Goal: Information Seeking & Learning: Learn about a topic

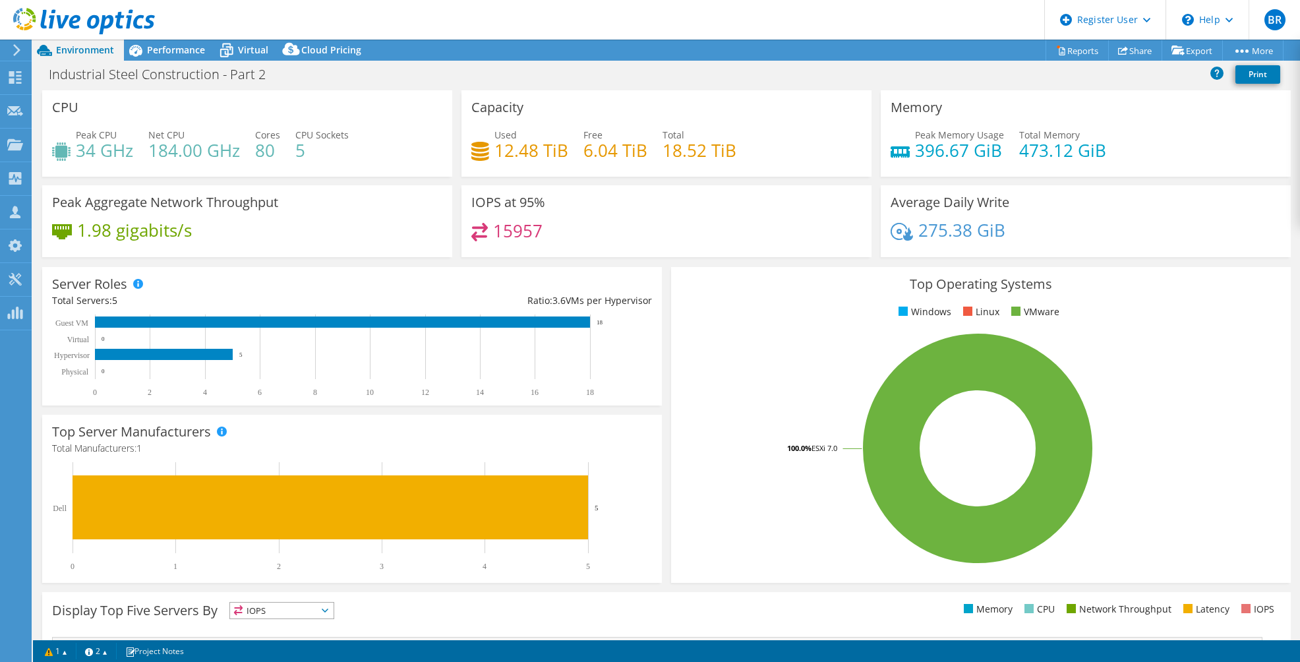
select select "USEast"
select select "USD"
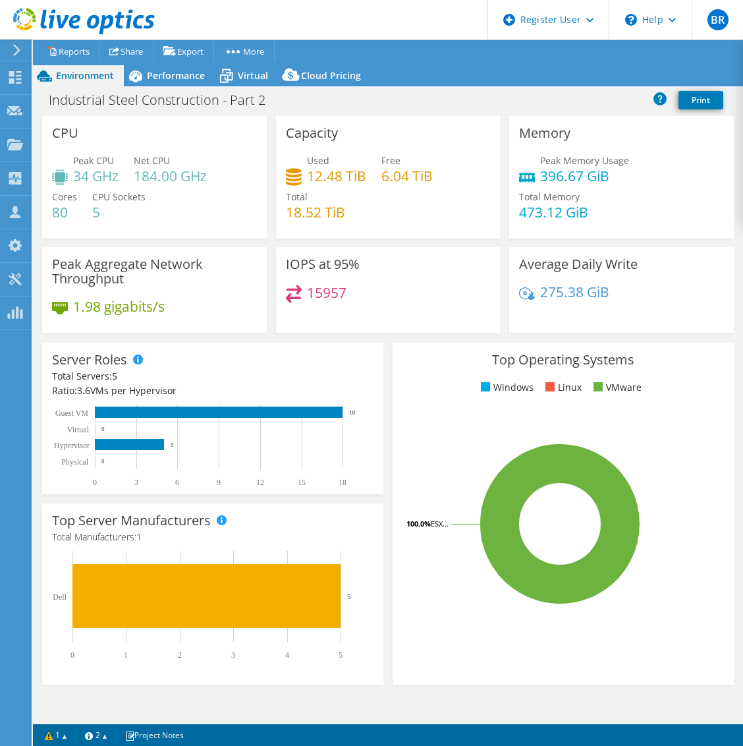
click at [399, 370] on div "Top Operating Systems Windows Linux VMware 100.0% ESX..." at bounding box center [563, 514] width 341 height 342
click at [174, 75] on span "Performance" at bounding box center [176, 75] width 58 height 13
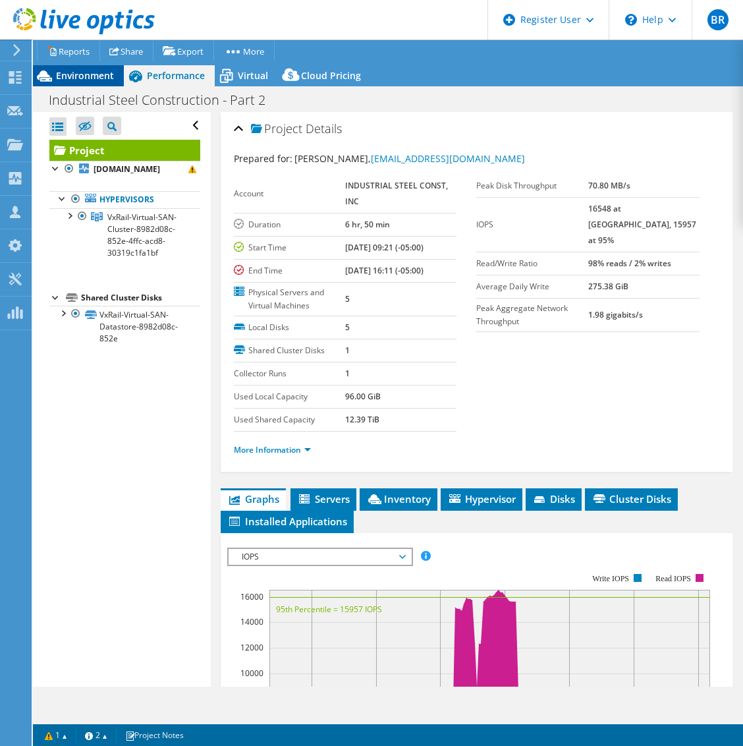
click at [96, 72] on span "Environment" at bounding box center [85, 75] width 58 height 13
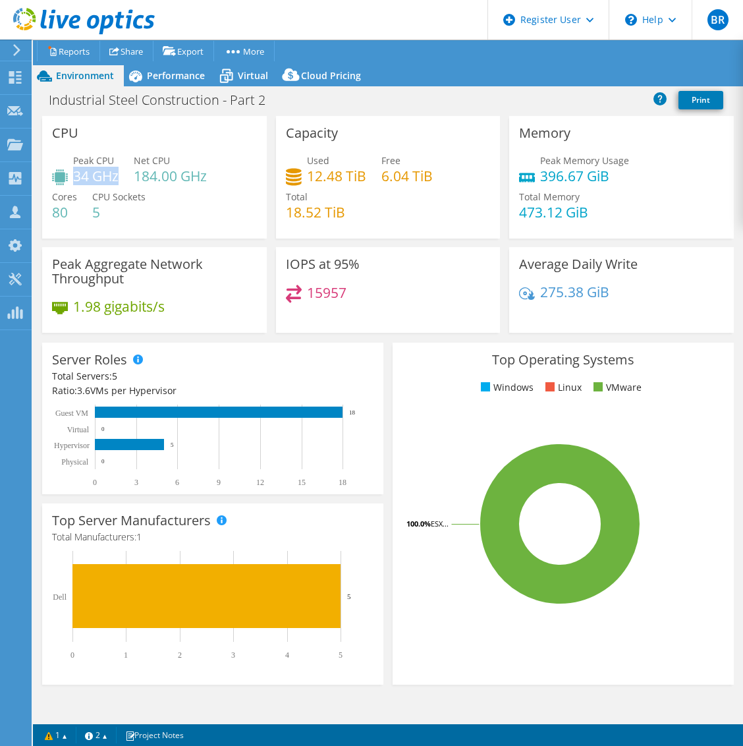
drag, startPoint x: 73, startPoint y: 178, endPoint x: 116, endPoint y: 178, distance: 42.8
click at [116, 178] on h4 "34 GHz" at bounding box center [95, 176] width 45 height 14
drag, startPoint x: 116, startPoint y: 178, endPoint x: 150, endPoint y: 212, distance: 48.0
click at [150, 212] on div "Peak CPU 34 GHz Net CPU 184.00 GHz Cores 80 CPU Sockets 5" at bounding box center [154, 193] width 205 height 79
click at [161, 76] on span "Performance" at bounding box center [176, 75] width 58 height 13
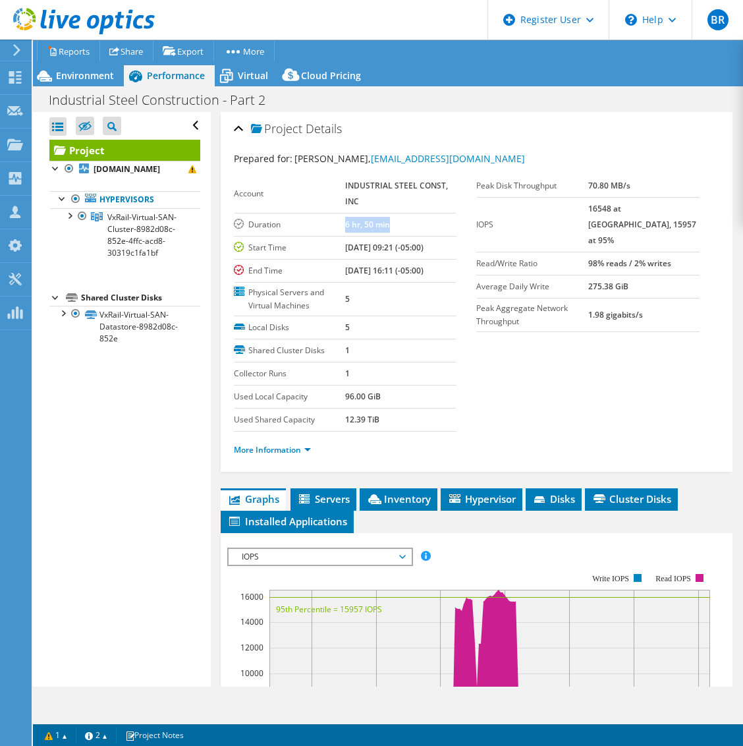
drag, startPoint x: 336, startPoint y: 228, endPoint x: 395, endPoint y: 228, distance: 59.3
click at [395, 228] on tr "Duration 6 hr, 50 min" at bounding box center [345, 224] width 223 height 23
click at [470, 378] on div "Local Disks 5 Shared Cluster Disks 1 Collector Runs 1 Used Local Capacity 96.00…" at bounding box center [355, 373] width 243 height 115
click at [70, 70] on span "Environment" at bounding box center [85, 75] width 58 height 13
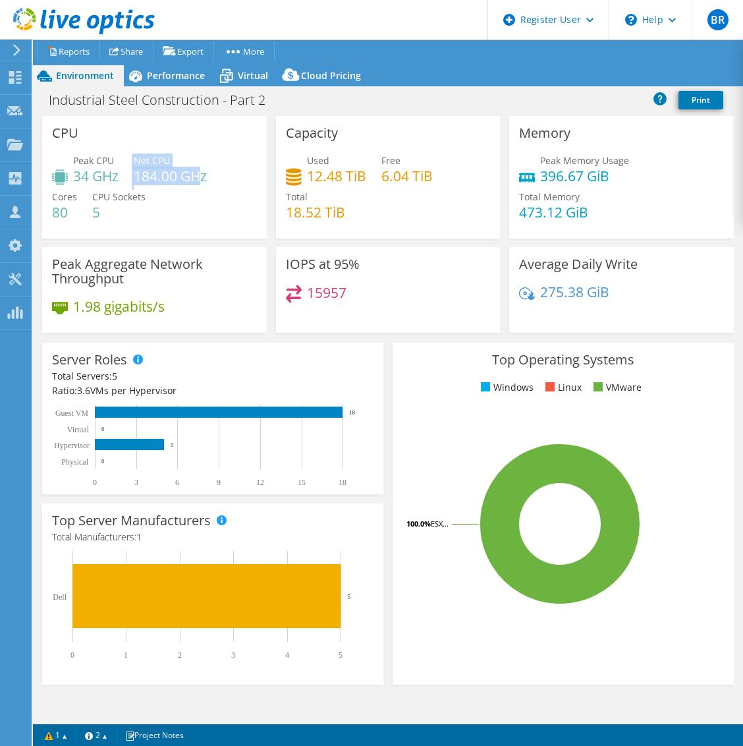
drag, startPoint x: 133, startPoint y: 179, endPoint x: 204, endPoint y: 179, distance: 71.2
click at [204, 179] on div "Peak CPU 34 GHz Net CPU 184.00 GHz Cores 80 CPU Sockets 5" at bounding box center [154, 193] width 205 height 79
drag, startPoint x: 204, startPoint y: 179, endPoint x: 211, endPoint y: 194, distance: 16.5
click at [211, 194] on div "Peak CPU 34 GHz Net CPU 184.00 GHz Cores 80 CPU Sockets 5" at bounding box center [154, 193] width 205 height 79
drag, startPoint x: 215, startPoint y: 175, endPoint x: 133, endPoint y: 173, distance: 81.7
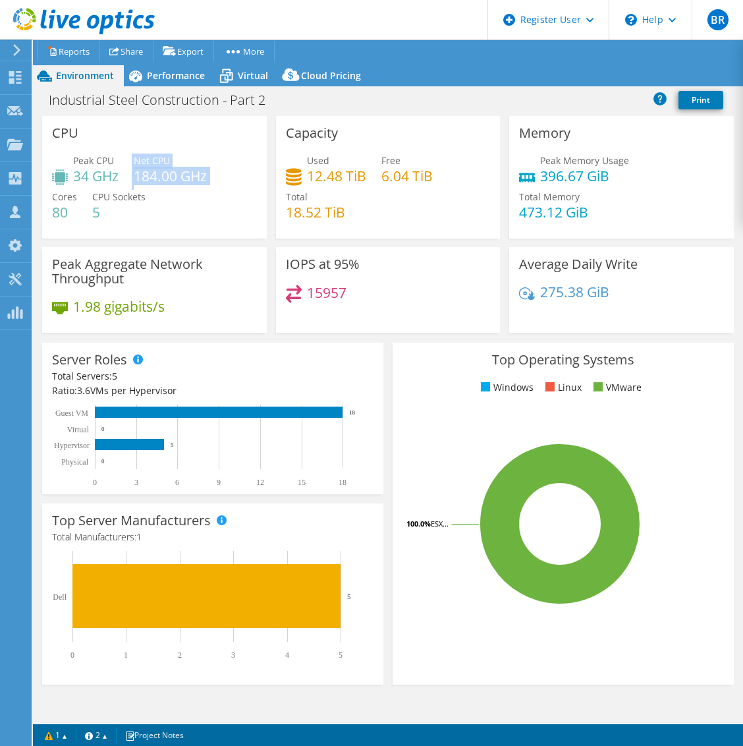
click at [133, 173] on div "Peak CPU 34 GHz Net CPU 184.00 GHz Cores 80 CPU Sockets 5" at bounding box center [154, 193] width 205 height 79
drag, startPoint x: 133, startPoint y: 173, endPoint x: 177, endPoint y: 194, distance: 48.9
click at [177, 194] on div "Peak CPU 34 GHz Net CPU 184.00 GHz Cores 80 CPU Sockets 5" at bounding box center [154, 193] width 205 height 79
drag, startPoint x: 72, startPoint y: 172, endPoint x: 120, endPoint y: 175, distance: 48.2
click at [120, 175] on div "Peak CPU 34 GHz Net CPU 184.00 GHz Cores 80 CPU Sockets 5" at bounding box center [154, 193] width 205 height 79
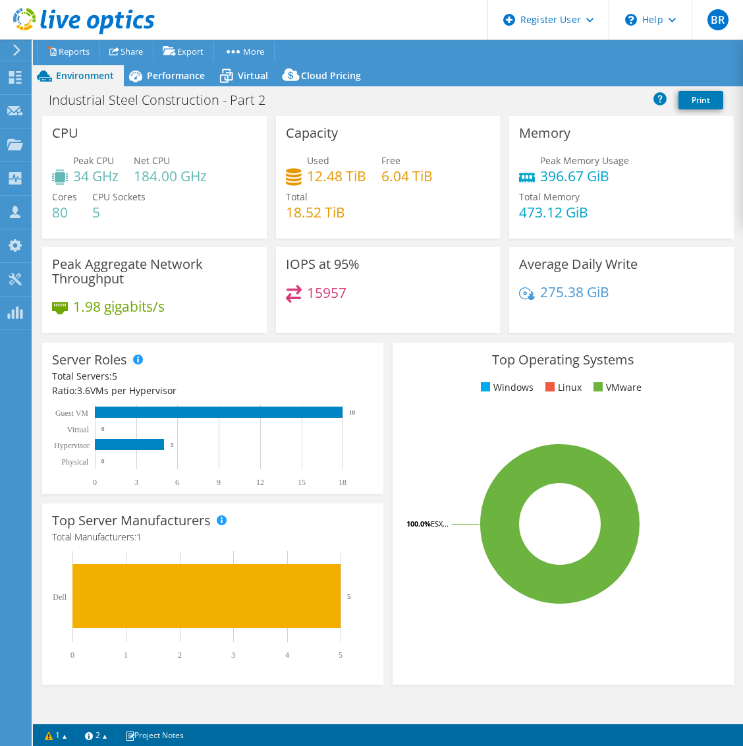
drag, startPoint x: 120, startPoint y: 175, endPoint x: 180, endPoint y: 202, distance: 66.0
click at [180, 202] on div "Peak CPU 34 GHz Net CPU 184.00 GHz Cores 80 CPU Sockets 5" at bounding box center [154, 193] width 205 height 79
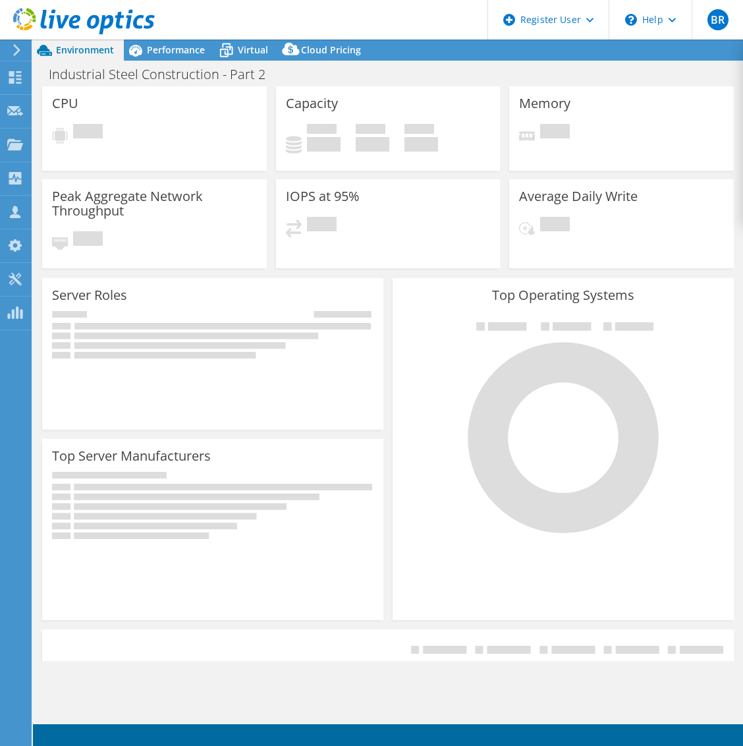
select select "USEast"
select select "USD"
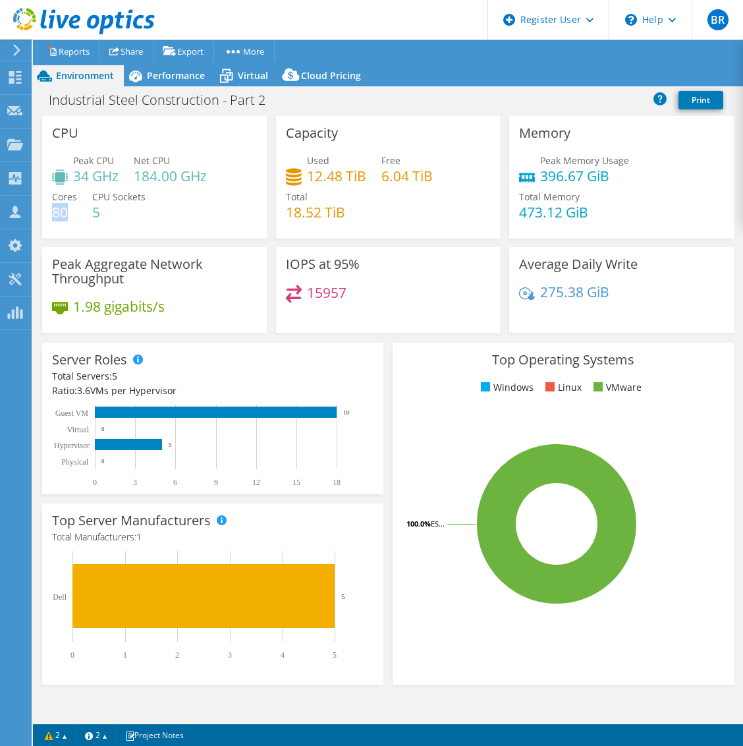
drag, startPoint x: 72, startPoint y: 208, endPoint x: 55, endPoint y: 208, distance: 17.8
click at [55, 208] on h4 "80" at bounding box center [64, 212] width 25 height 14
click at [256, 78] on span "Virtual" at bounding box center [253, 75] width 30 height 13
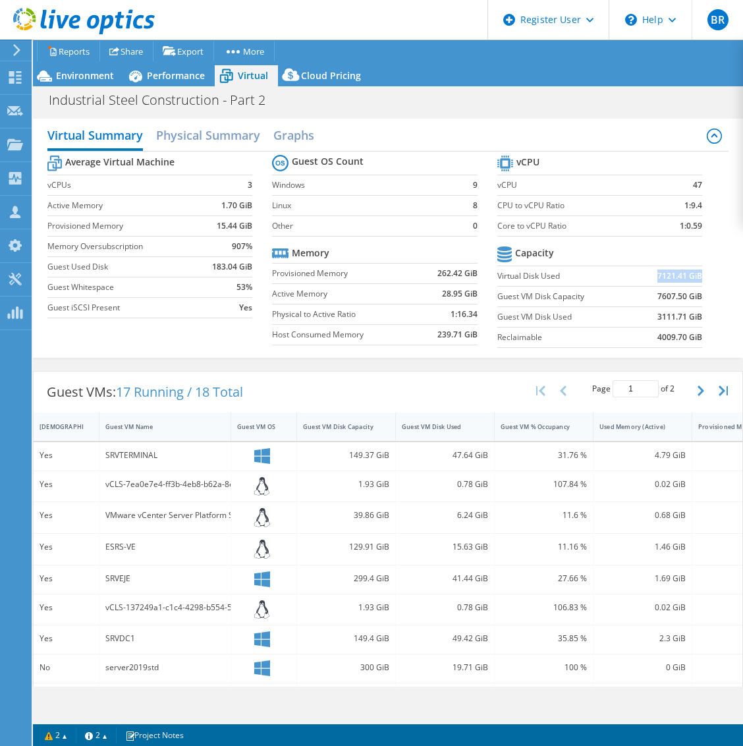
drag, startPoint x: 643, startPoint y: 275, endPoint x: 691, endPoint y: 279, distance: 47.6
click at [691, 279] on td "7121.41 GiB" at bounding box center [669, 276] width 67 height 20
drag, startPoint x: 691, startPoint y: 279, endPoint x: 697, endPoint y: 283, distance: 8.0
click at [697, 283] on section "vCPU vCPU 47 CPU to vCPU Ratio 1:9.4 Core to vCPU Ratio 1:0.59 Capacity Virtual…" at bounding box center [610, 253] width 225 height 202
drag, startPoint x: 685, startPoint y: 277, endPoint x: 640, endPoint y: 277, distance: 45.5
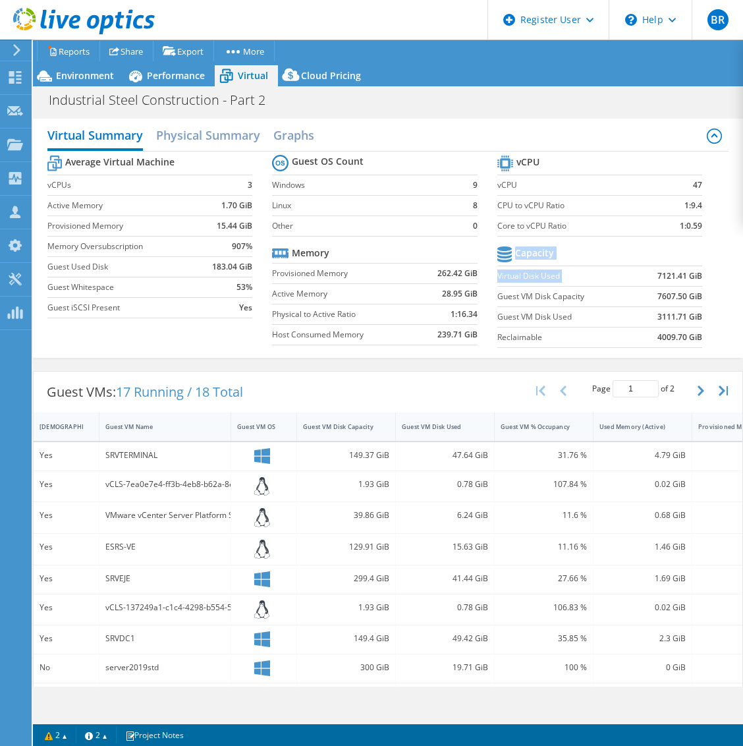
click at [640, 277] on section "vCPU vCPU 47 CPU to vCPU Ratio 1:9.4 Core to vCPU Ratio 1:0.59 Capacity Virtual…" at bounding box center [610, 253] width 225 height 202
click at [644, 278] on td "7121.41 GiB" at bounding box center [669, 276] width 67 height 20
click at [76, 78] on span "Environment" at bounding box center [85, 75] width 58 height 13
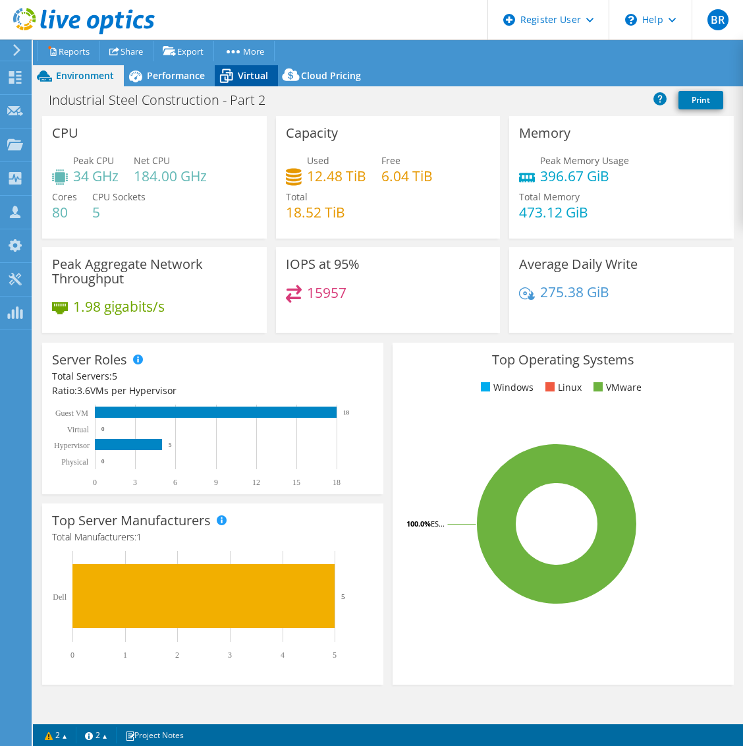
click at [239, 76] on span "Virtual" at bounding box center [253, 75] width 30 height 13
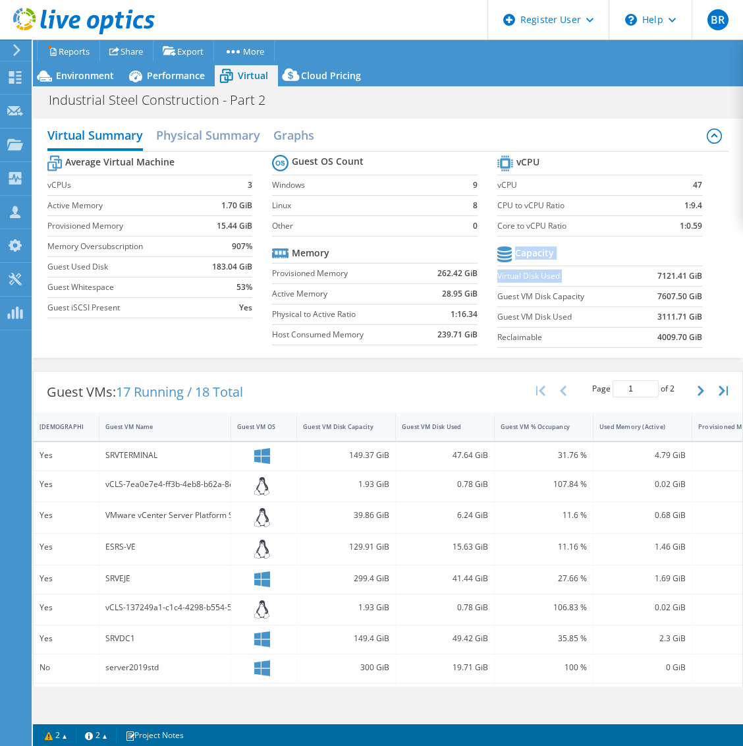
drag, startPoint x: 644, startPoint y: 275, endPoint x: 692, endPoint y: 281, distance: 48.4
click at [692, 281] on section "vCPU vCPU 47 CPU to vCPU Ratio 1:9.4 Core to vCPU Ratio 1:0.59 Capacity Virtual…" at bounding box center [610, 253] width 225 height 202
drag, startPoint x: 692, startPoint y: 281, endPoint x: 705, endPoint y: 287, distance: 14.7
click at [705, 287] on section "vCPU vCPU 47 CPU to vCPU Ratio 1:9.4 Core to vCPU Ratio 1:0.59 Capacity Virtual…" at bounding box center [610, 253] width 225 height 202
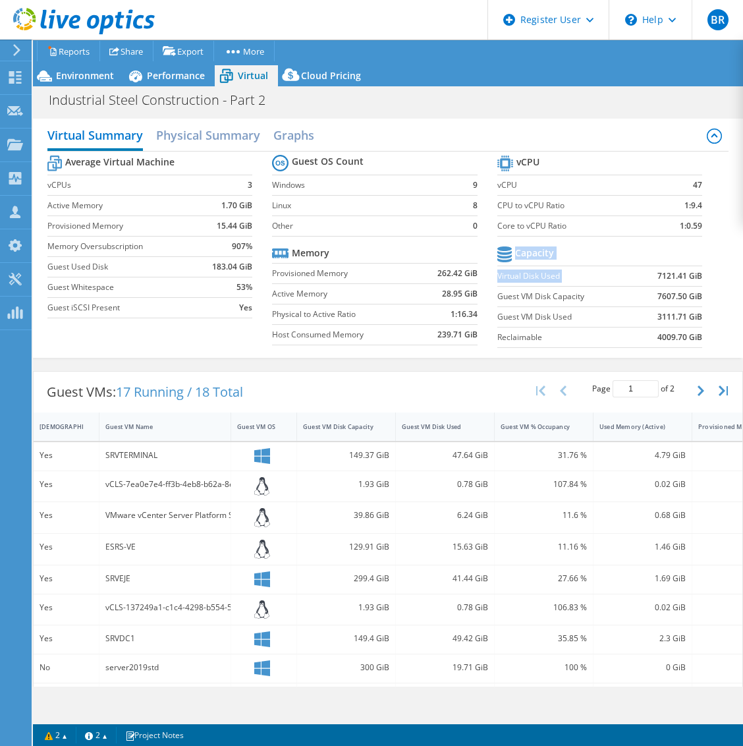
click at [705, 287] on section "vCPU vCPU 47 CPU to vCPU Ratio 1:9.4 Core to vCPU Ratio 1:0.59 Capacity Virtual…" at bounding box center [610, 253] width 225 height 202
click at [696, 302] on section "vCPU vCPU 47 CPU to vCPU Ratio 1:9.4 Core to vCPU Ratio 1:0.59 Capacity Virtual…" at bounding box center [610, 253] width 225 height 202
click at [59, 78] on span "Environment" at bounding box center [85, 75] width 58 height 13
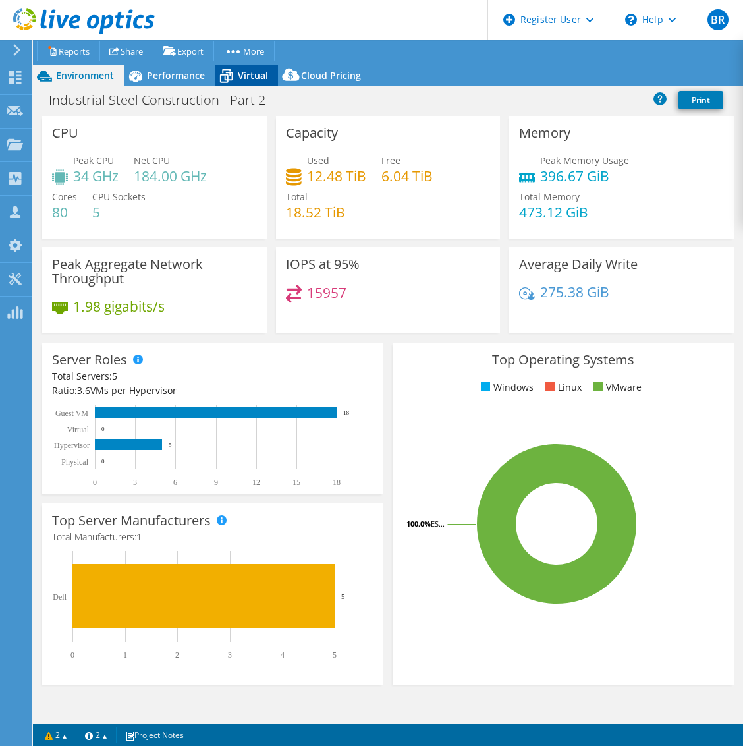
click at [258, 72] on span "Virtual" at bounding box center [253, 75] width 30 height 13
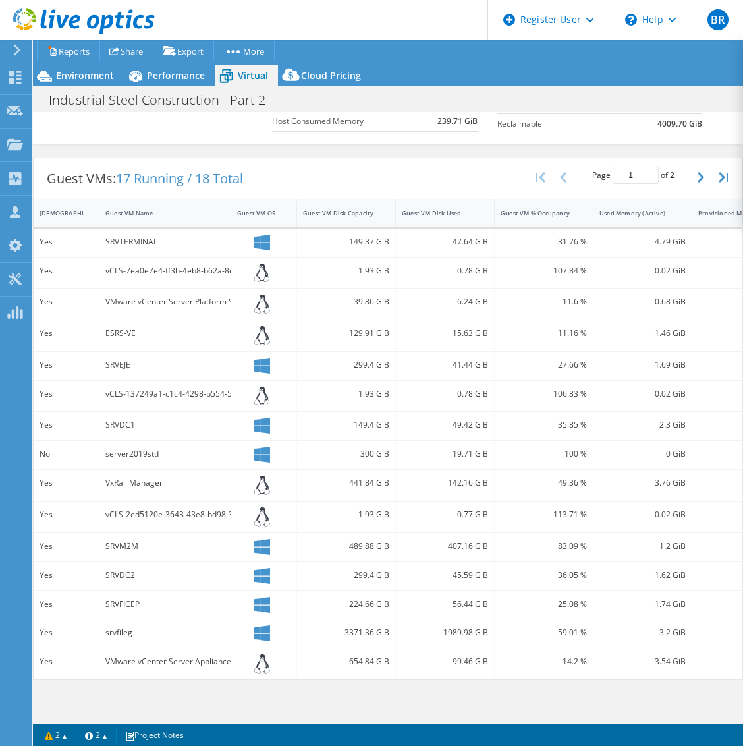
scroll to position [221, 0]
drag, startPoint x: 436, startPoint y: 623, endPoint x: 504, endPoint y: 623, distance: 67.9
click at [504, 623] on div "Yes srvfileg 3371.36 GiB 1989.98 GiB 59.01 % 3.2 GiB 32 GiB 2 VMware" at bounding box center [479, 633] width 890 height 28
drag, startPoint x: 504, startPoint y: 623, endPoint x: 482, endPoint y: 630, distance: 23.4
click at [482, 630] on div "1989.98 GiB" at bounding box center [445, 633] width 99 height 28
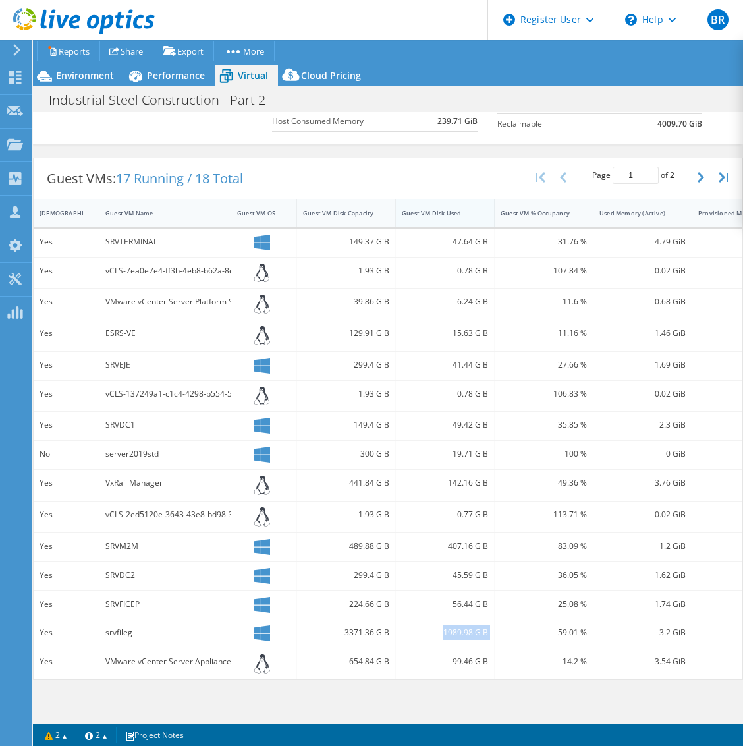
click at [447, 203] on div "Guest VM Disk Used" at bounding box center [437, 213] width 82 height 20
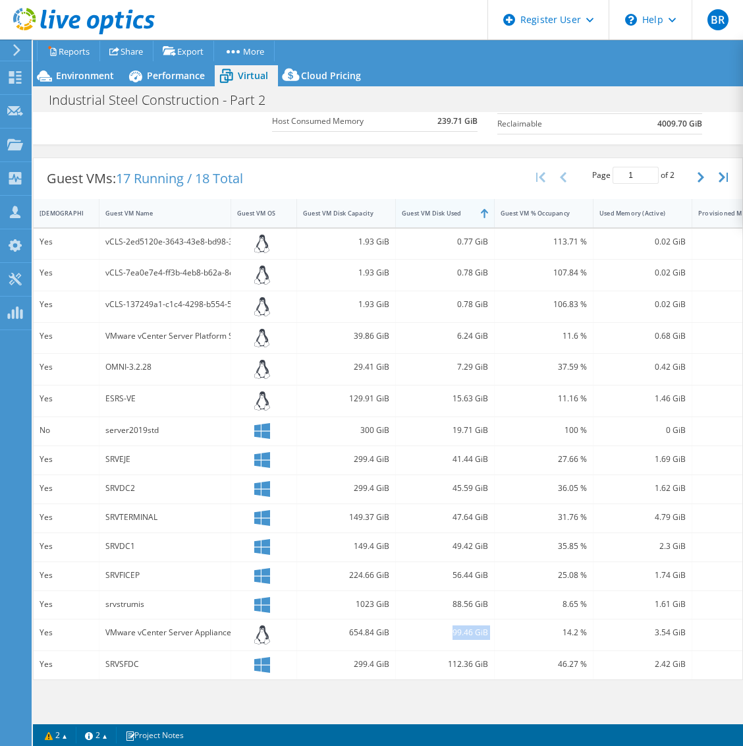
click at [444, 203] on div "Guest VM Disk Used" at bounding box center [437, 213] width 82 height 20
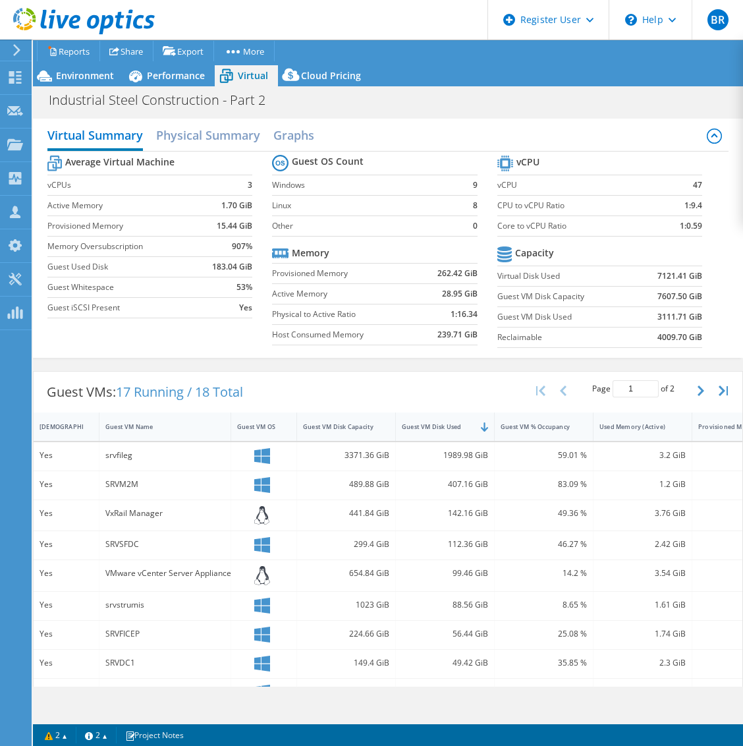
scroll to position [293, 0]
click at [76, 76] on span "Environment" at bounding box center [85, 75] width 58 height 13
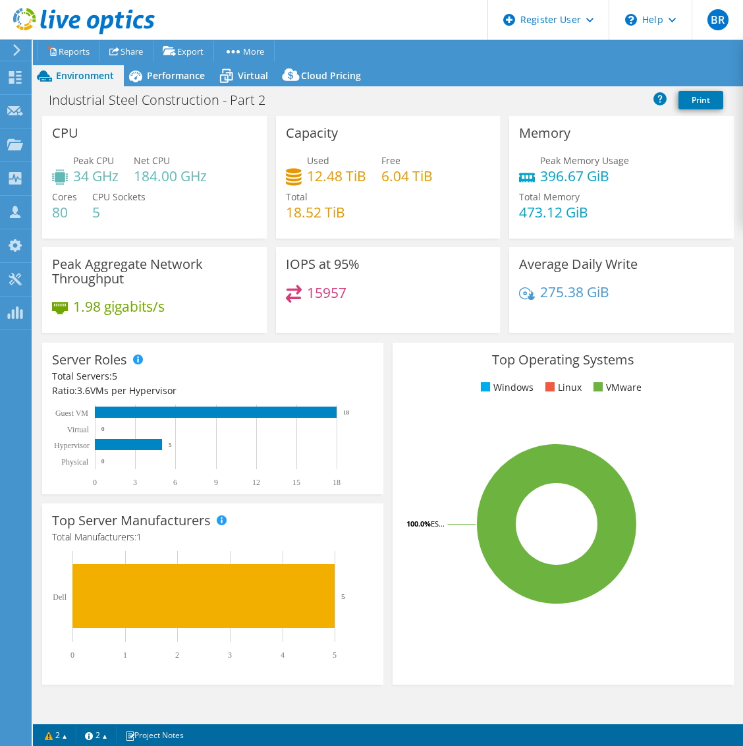
click at [244, 85] on div "Virtual" at bounding box center [246, 75] width 63 height 21
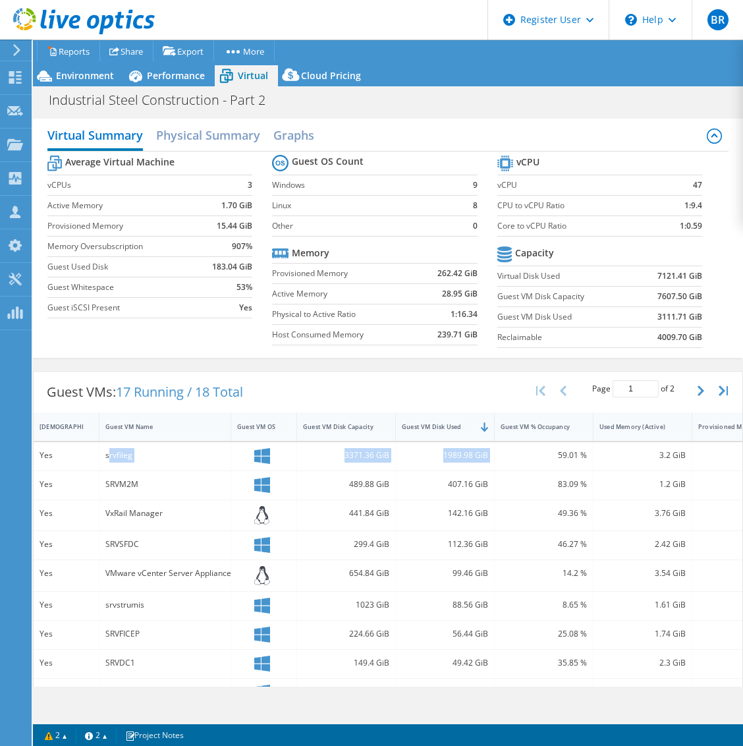
drag, startPoint x: 108, startPoint y: 452, endPoint x: 495, endPoint y: 455, distance: 386.9
click at [495, 455] on div "Yes srvfileg 3371.36 GiB 1989.98 GiB 59.01 % 3.2 GiB 32 GiB 2 VMware" at bounding box center [479, 456] width 890 height 28
click at [500, 455] on div "59.01 %" at bounding box center [544, 456] width 99 height 28
drag, startPoint x: 500, startPoint y: 455, endPoint x: 398, endPoint y: 489, distance: 106.9
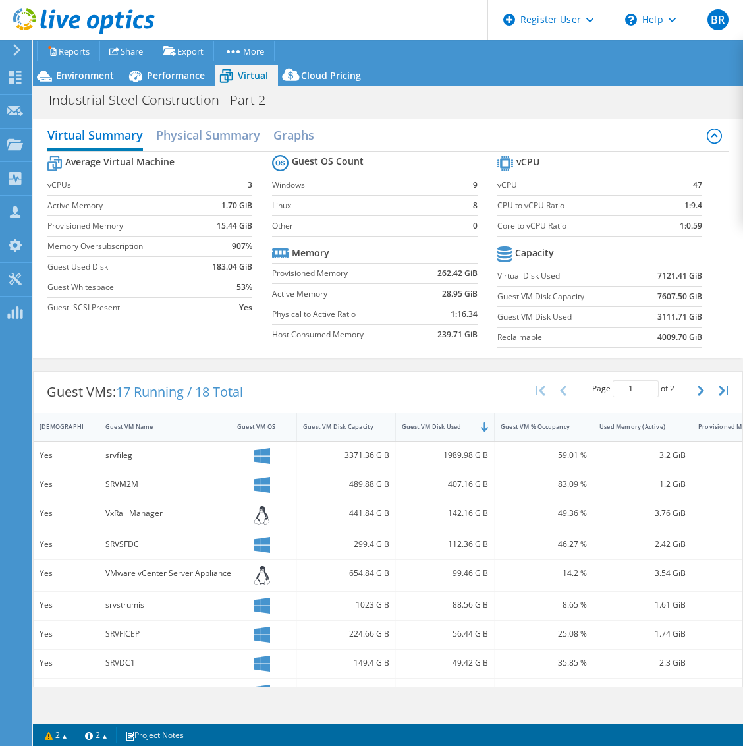
click at [403, 488] on div "407.16 GiB" at bounding box center [445, 484] width 86 height 14
click at [100, 72] on span "Environment" at bounding box center [85, 75] width 58 height 13
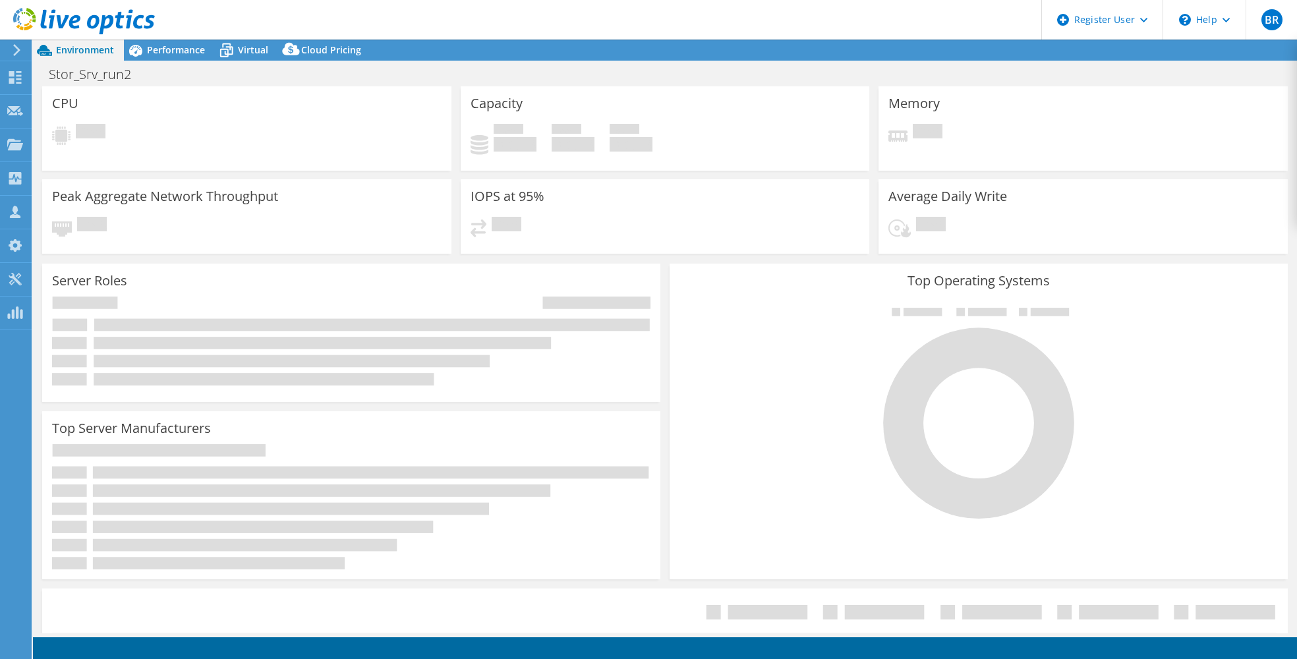
select select "USWest"
select select "USD"
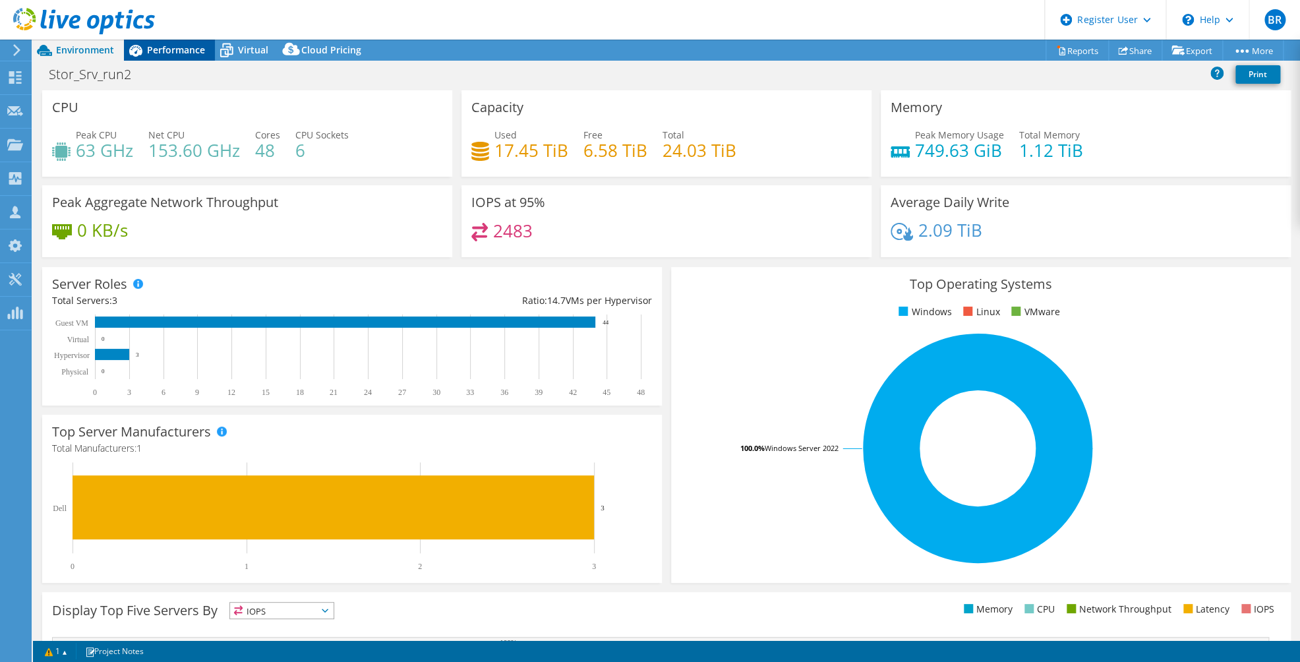
click at [180, 51] on span "Performance" at bounding box center [176, 49] width 58 height 13
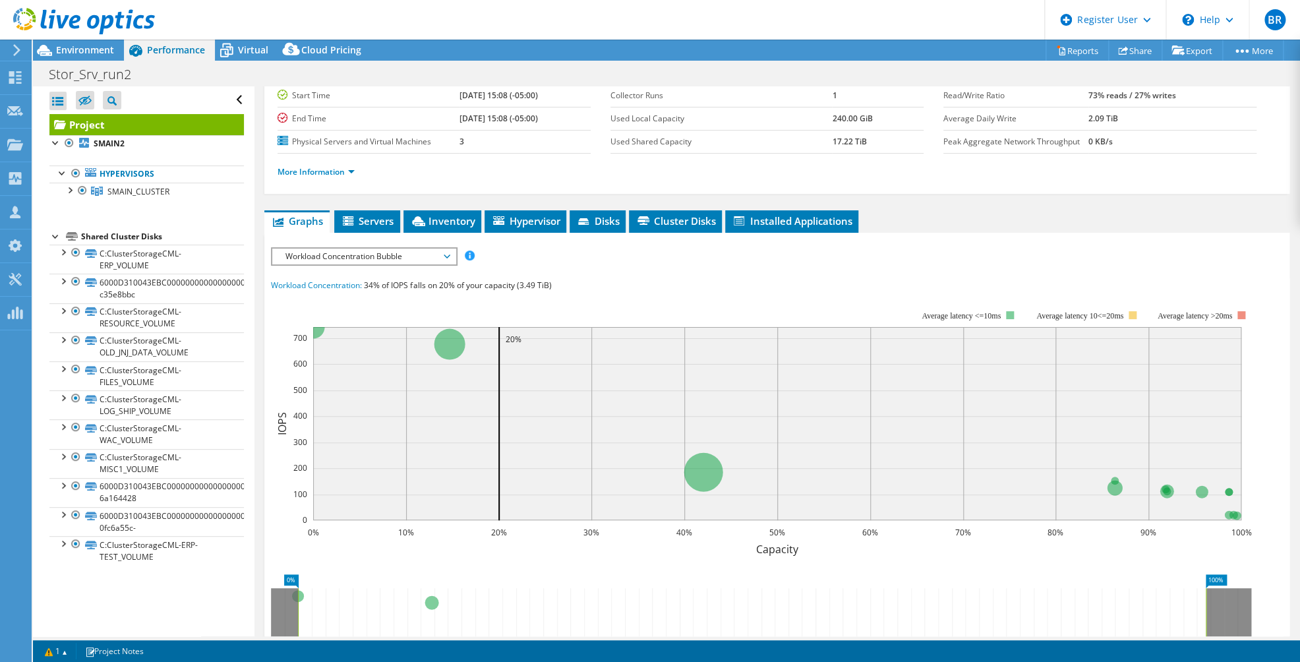
scroll to position [219, 0]
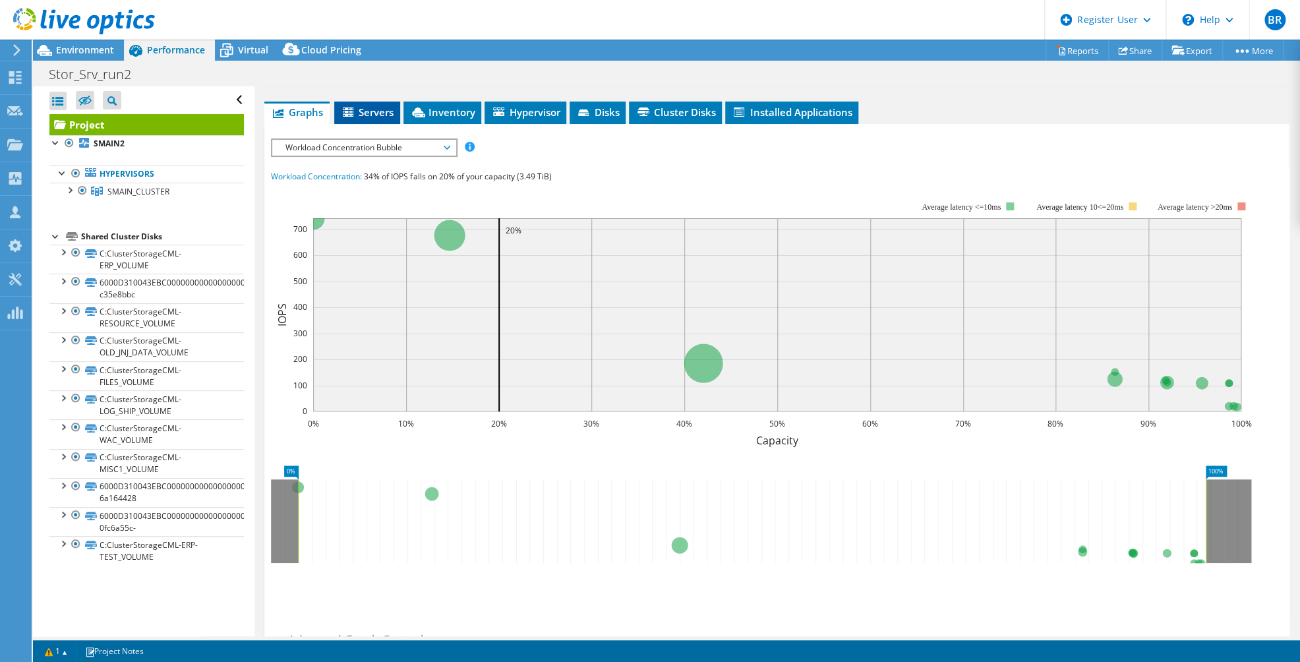
click at [381, 117] on span "Servers" at bounding box center [367, 111] width 53 height 13
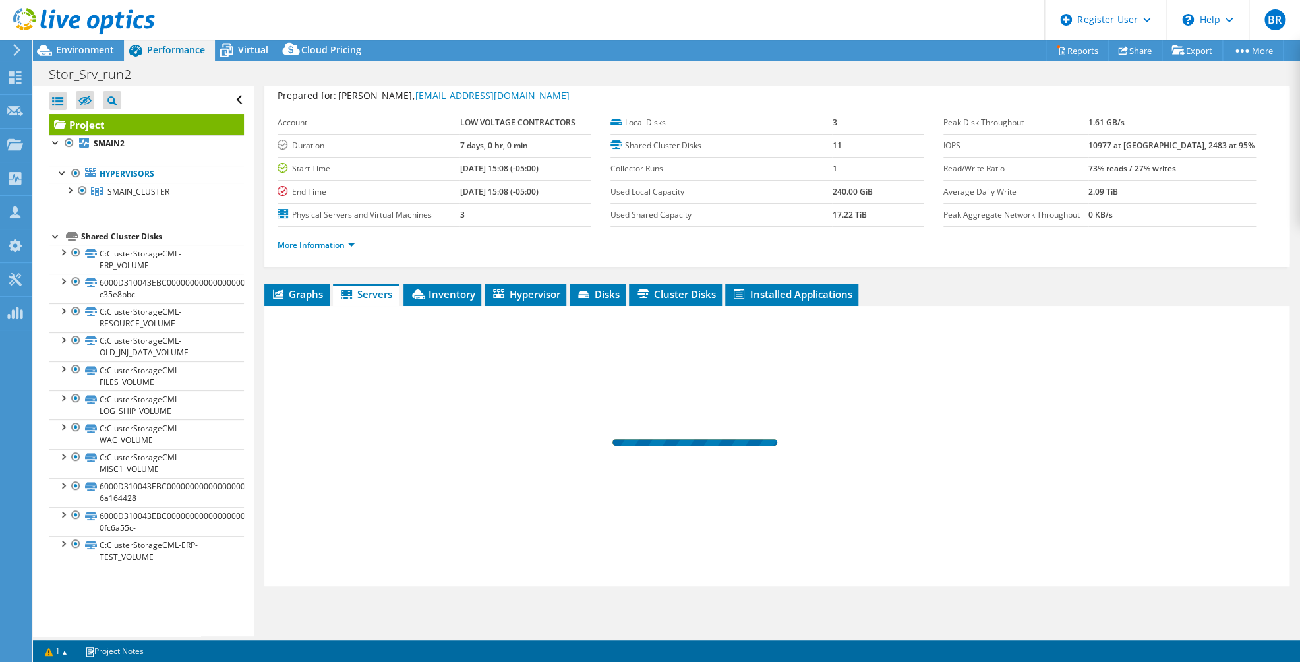
scroll to position [37, 0]
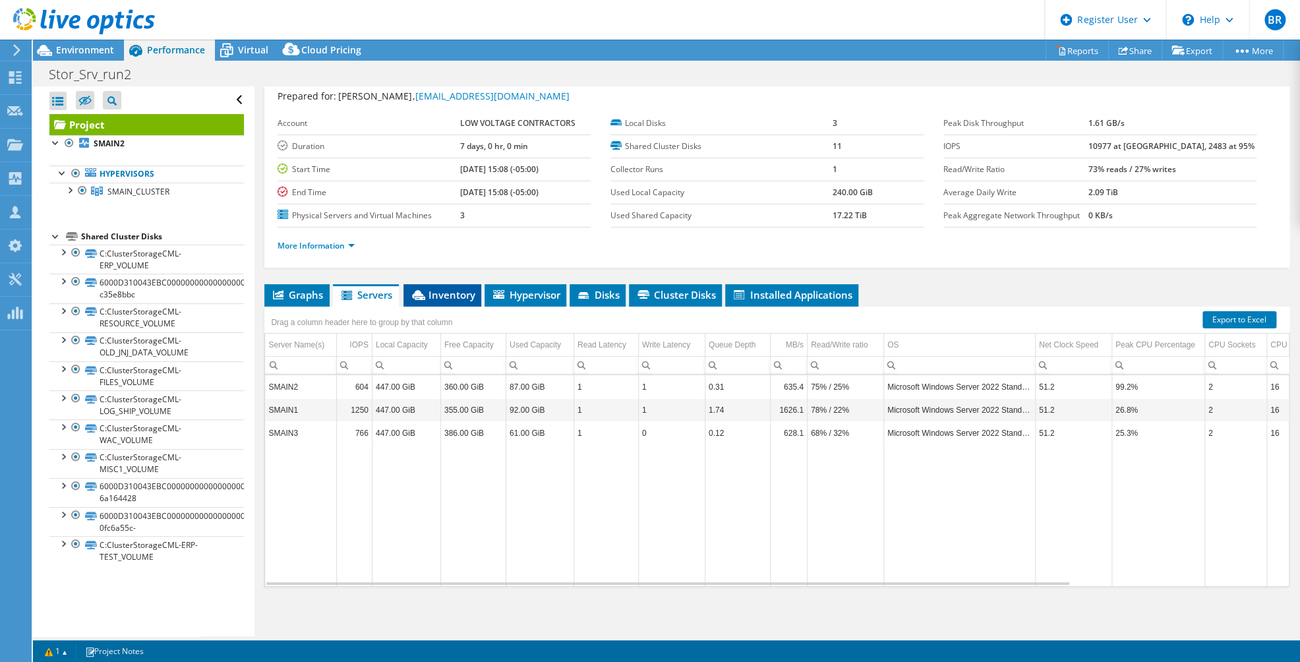
click at [445, 293] on span "Inventory" at bounding box center [442, 294] width 65 height 13
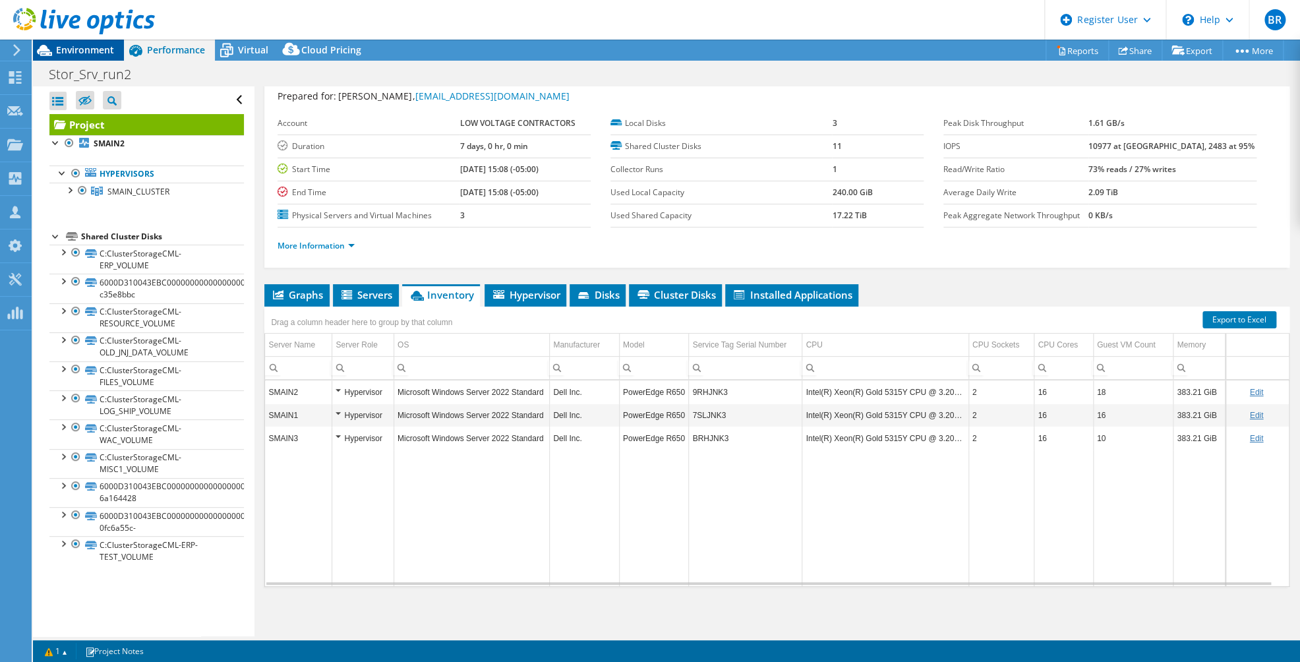
click at [70, 51] on span "Environment" at bounding box center [85, 49] width 58 height 13
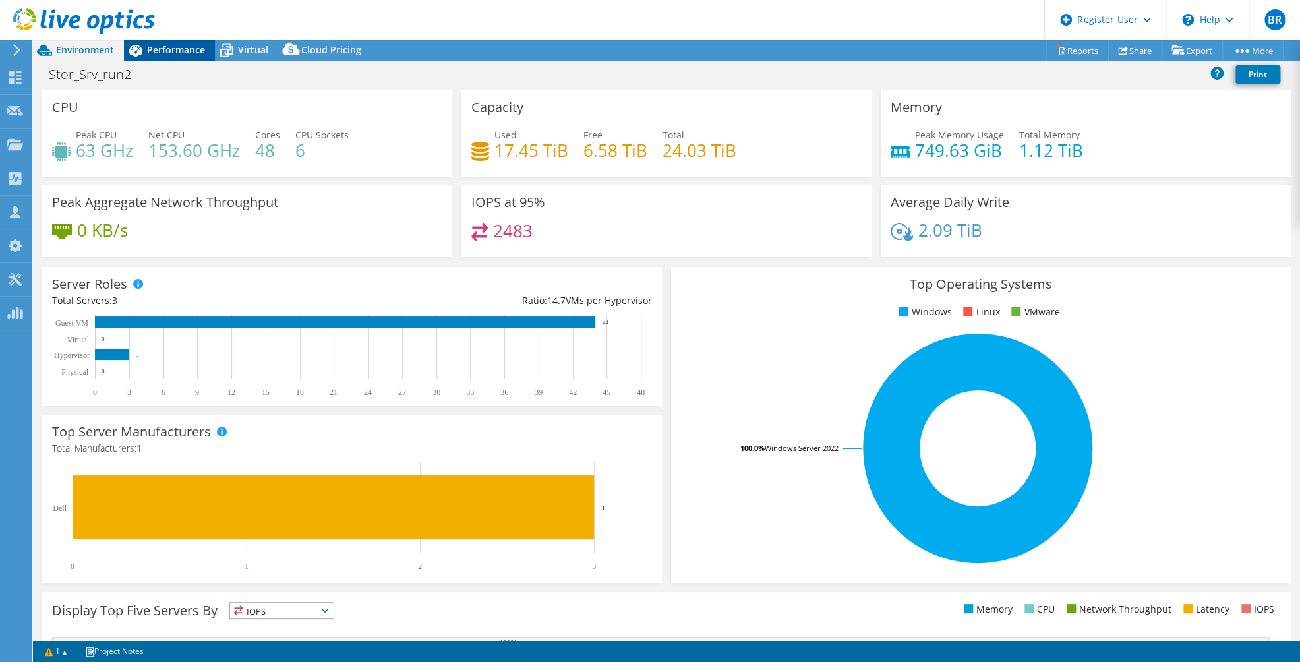
click at [167, 53] on span "Performance" at bounding box center [176, 49] width 58 height 13
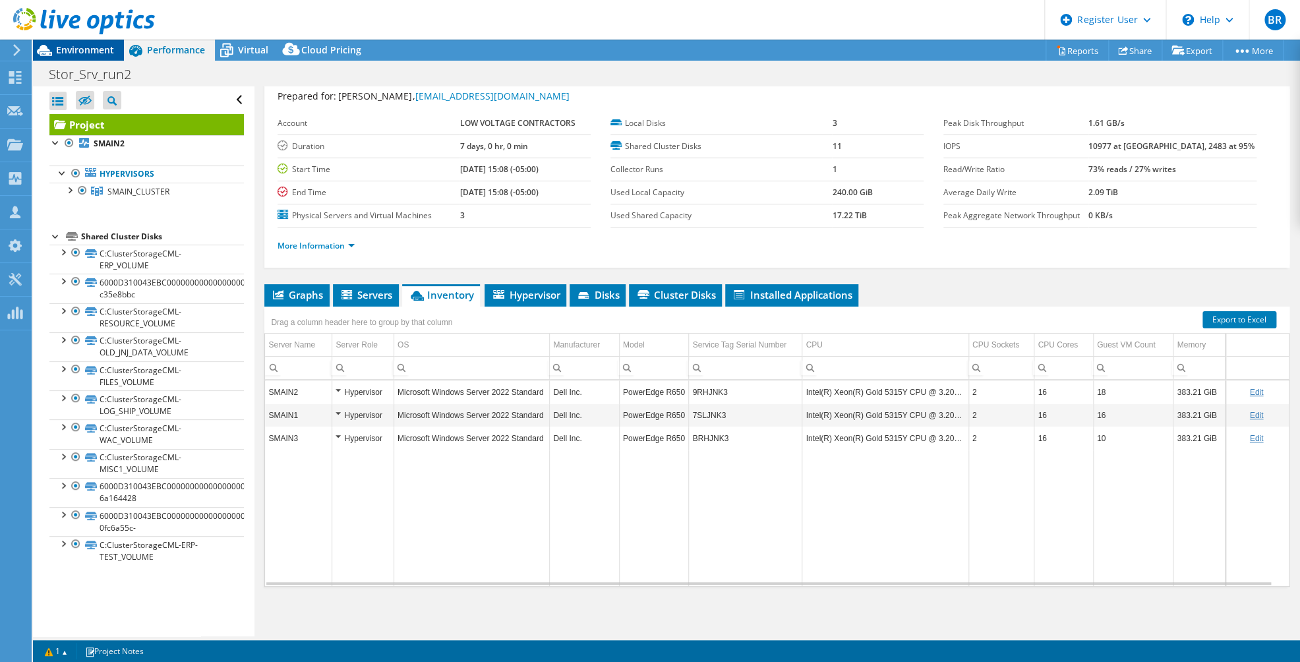
click at [70, 49] on span "Environment" at bounding box center [85, 49] width 58 height 13
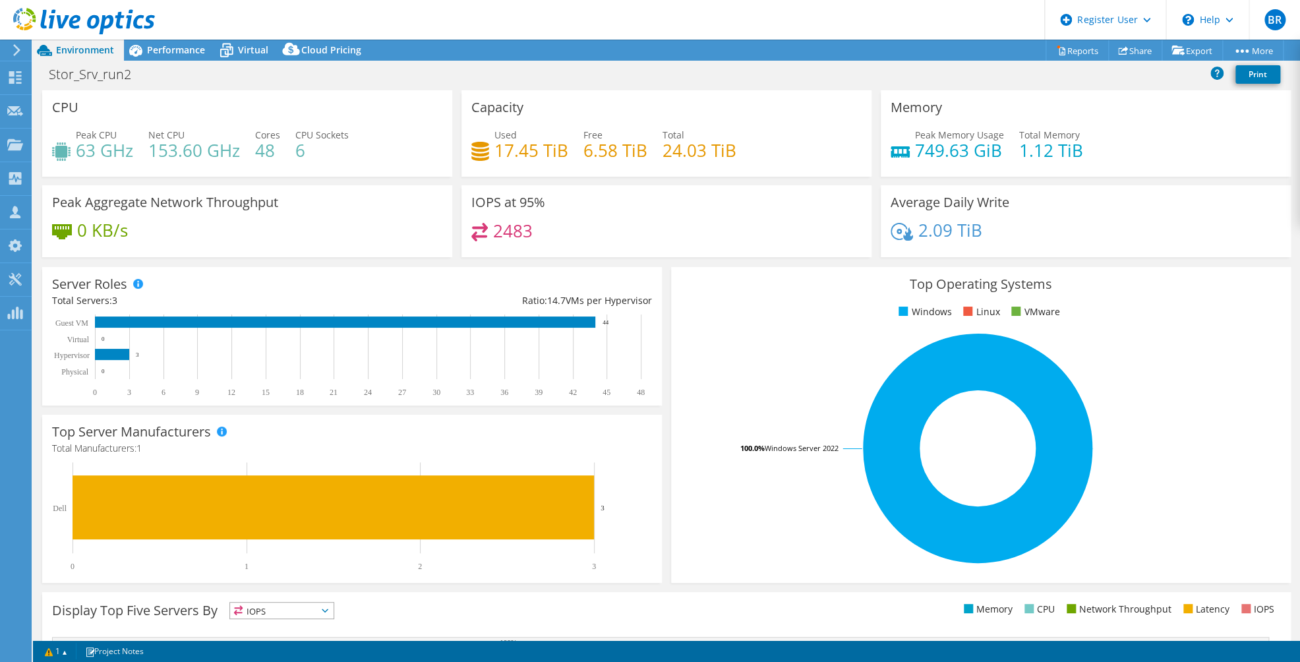
click at [208, 571] on div "Top Server Manufacturers Manufacturers are shown for physical servers and hyper…" at bounding box center [351, 499] width 619 height 168
click at [765, 86] on div "Stor_Srv_run2 Print" at bounding box center [666, 76] width 1267 height 28
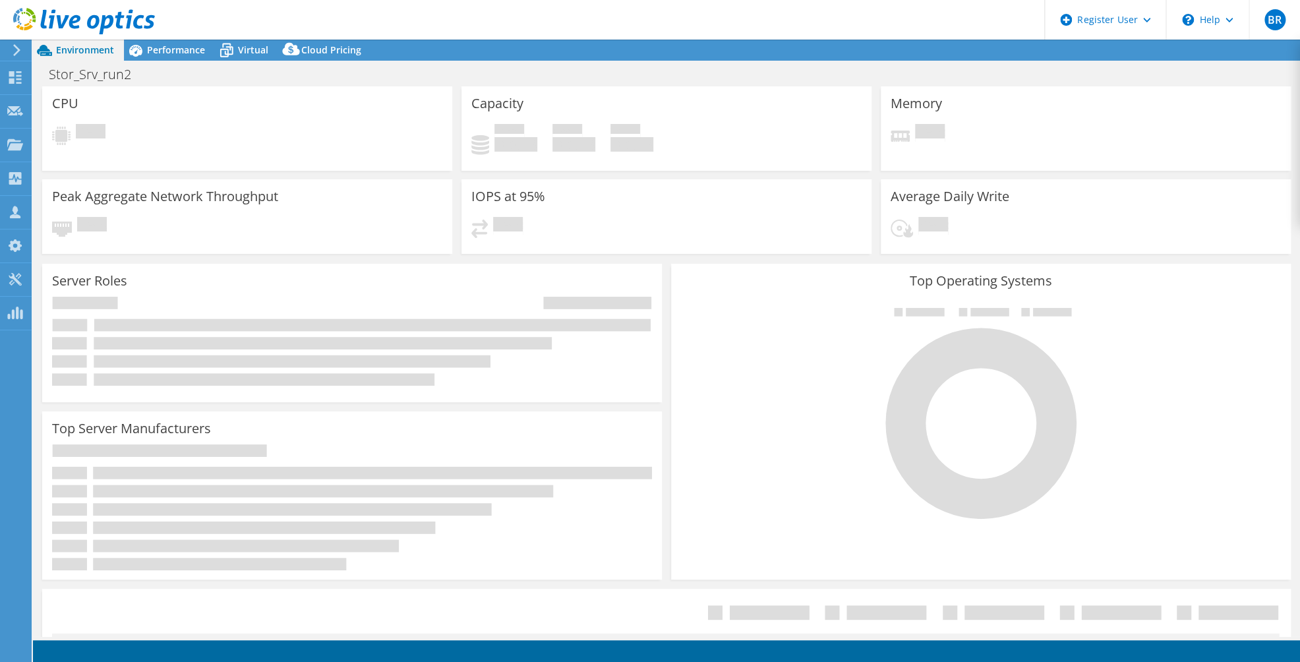
select select "USWest"
select select "USD"
select select "USWest"
select select "USD"
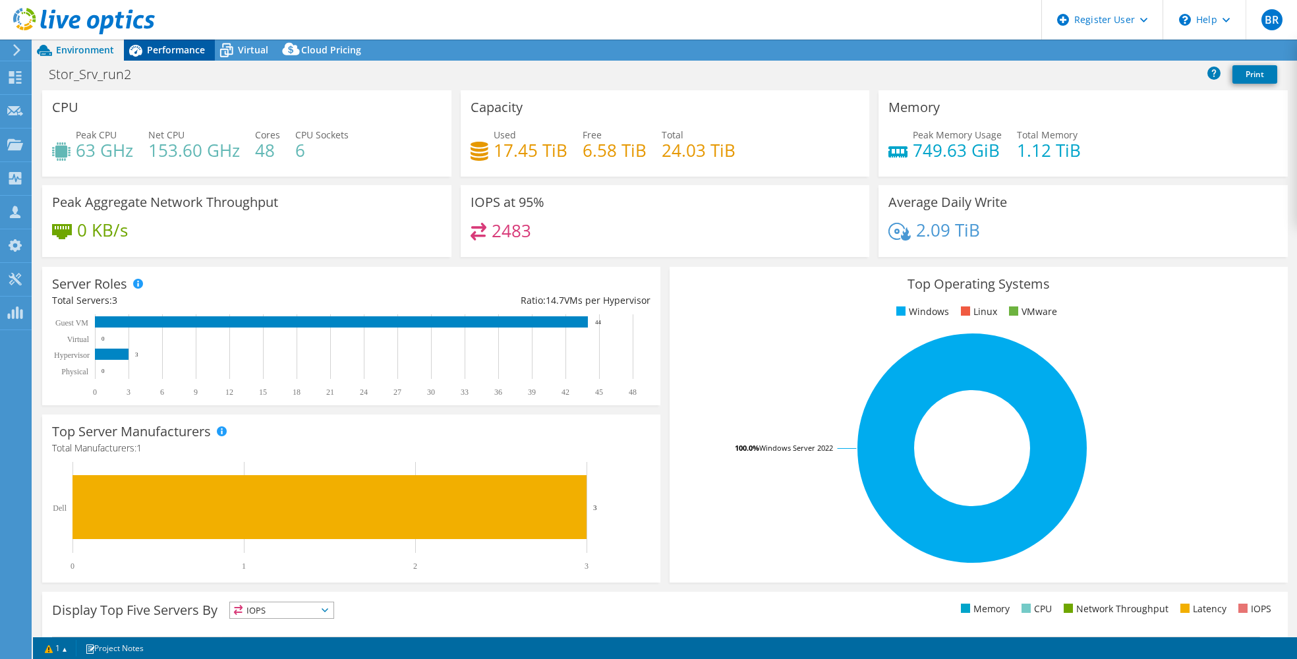
click at [190, 43] on span "Performance" at bounding box center [176, 49] width 58 height 13
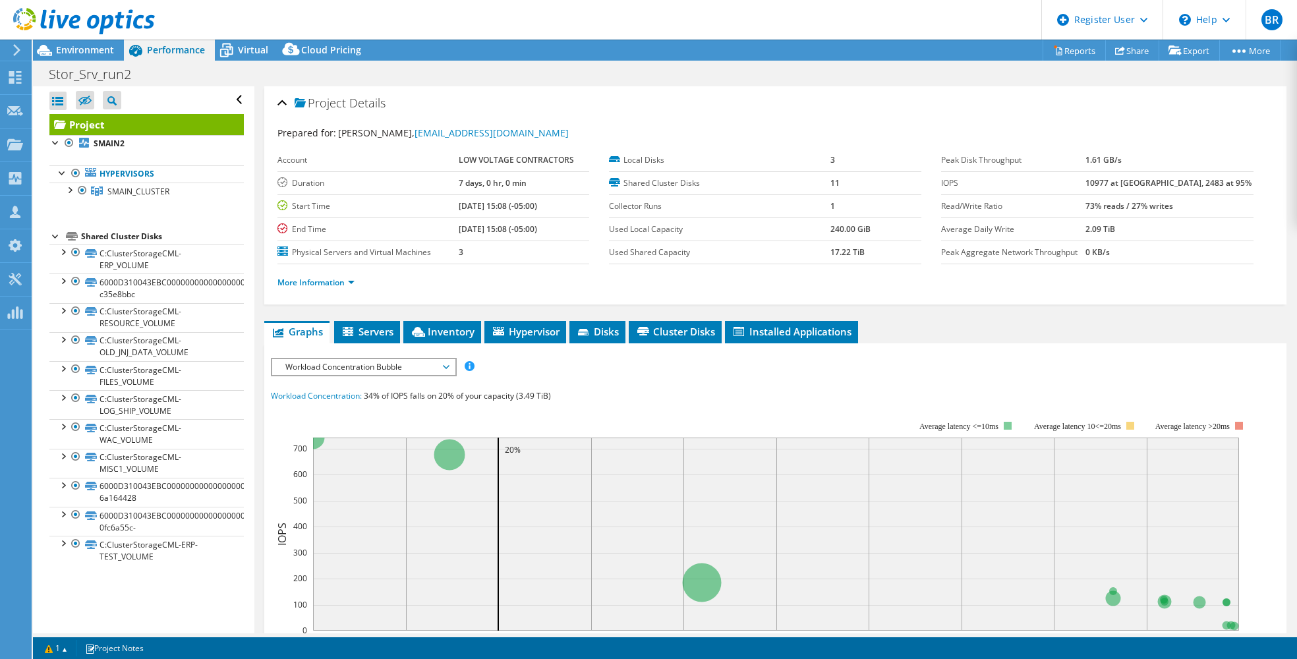
drag, startPoint x: 1110, startPoint y: 188, endPoint x: 1228, endPoint y: 188, distance: 118.0
click at [1228, 188] on tr "IOPS 10977 at [GEOGRAPHIC_DATA], 2483 at 95%" at bounding box center [1097, 182] width 312 height 23
drag, startPoint x: 1228, startPoint y: 188, endPoint x: 1186, endPoint y: 272, distance: 94.0
click at [1186, 272] on ul "More Information" at bounding box center [775, 281] width 996 height 18
